Goal: Task Accomplishment & Management: Manage account settings

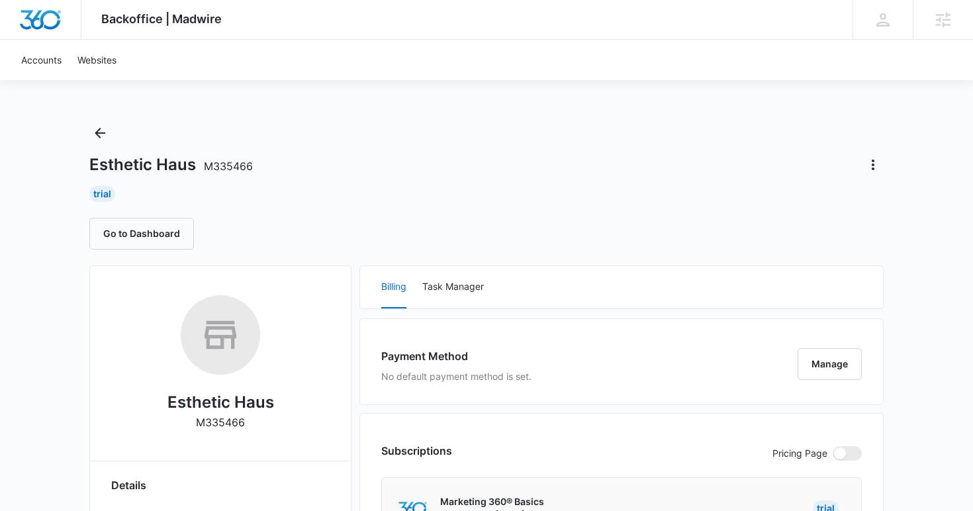
scroll to position [160, 0]
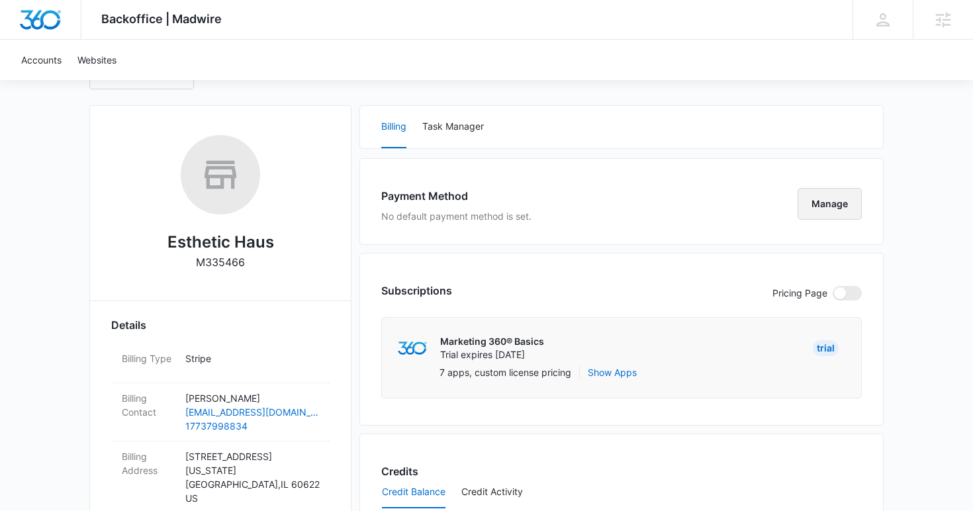
click at [826, 195] on button "Manage" at bounding box center [829, 204] width 64 height 32
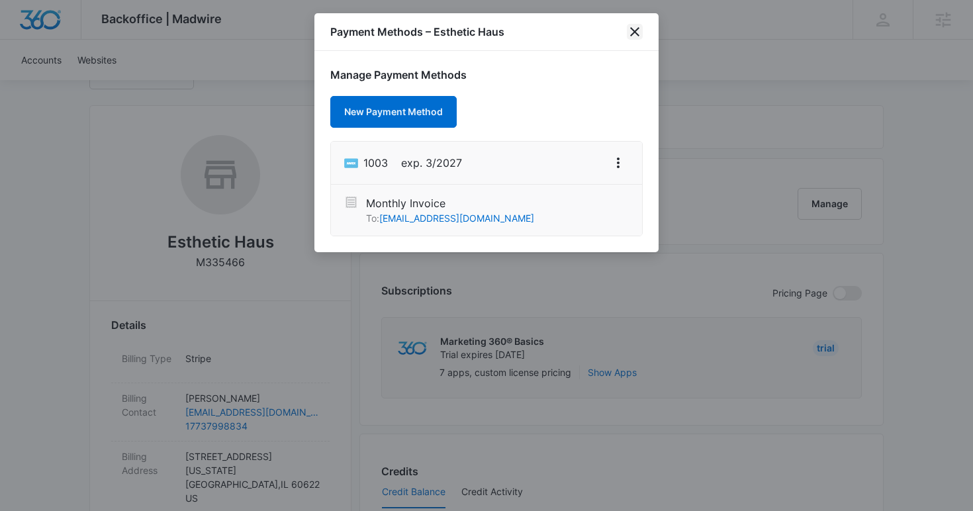
click at [639, 34] on icon "close" at bounding box center [635, 32] width 16 height 16
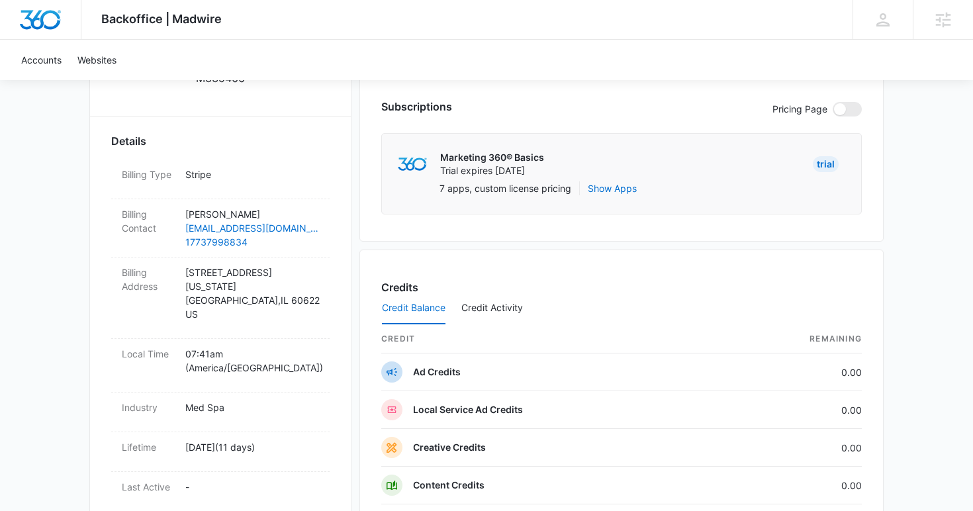
scroll to position [668, 0]
